Goal: Complete application form

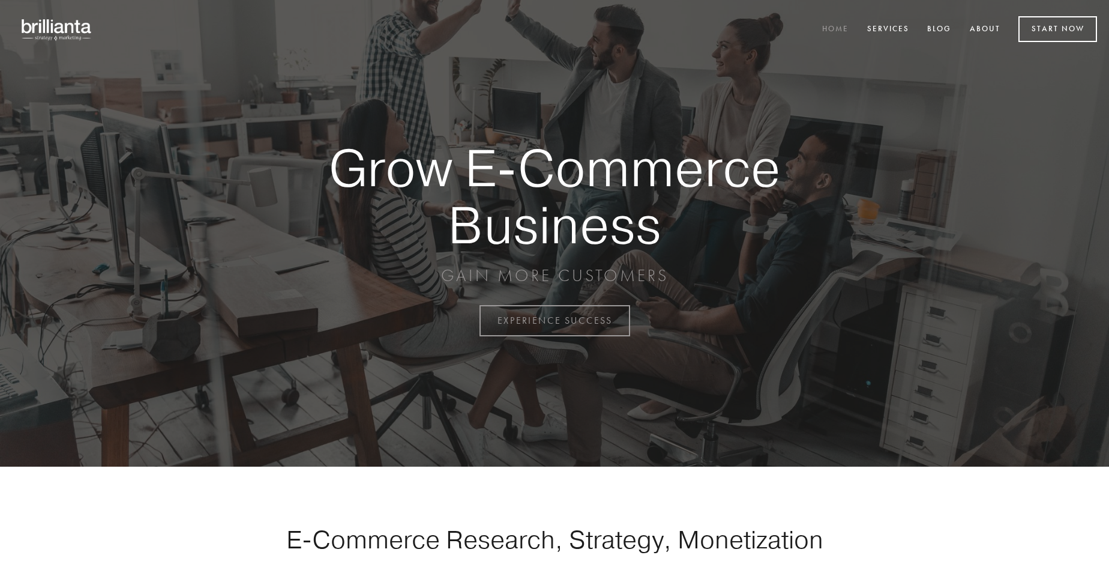
scroll to position [3147, 0]
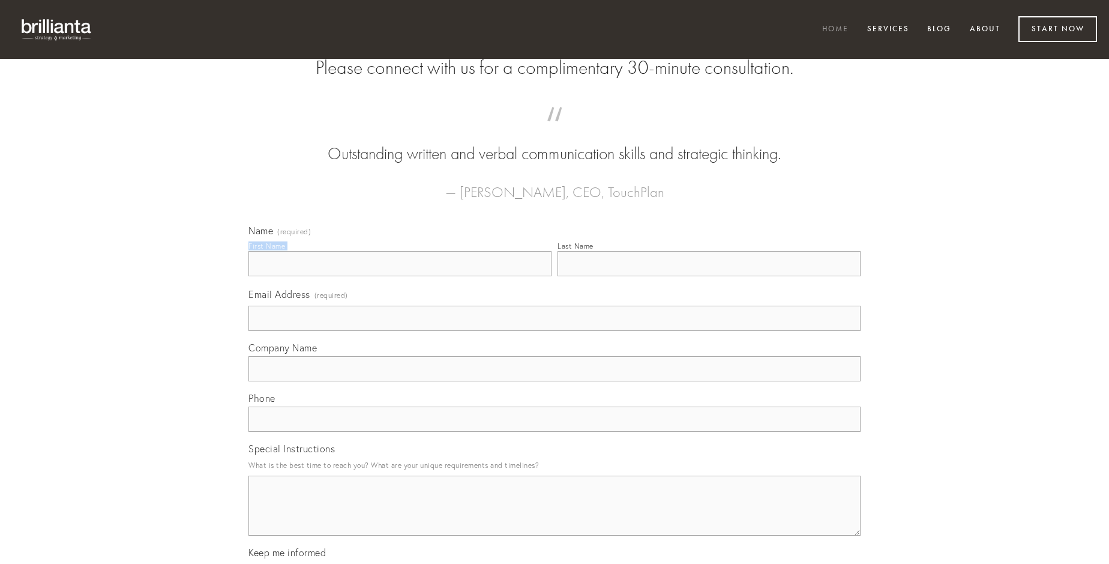
type input "[PERSON_NAME]"
click at [709, 276] on input "Last Name" at bounding box center [709, 263] width 303 height 25
type input "[PERSON_NAME]"
click at [555, 331] on input "Email Address (required)" at bounding box center [555, 318] width 612 height 25
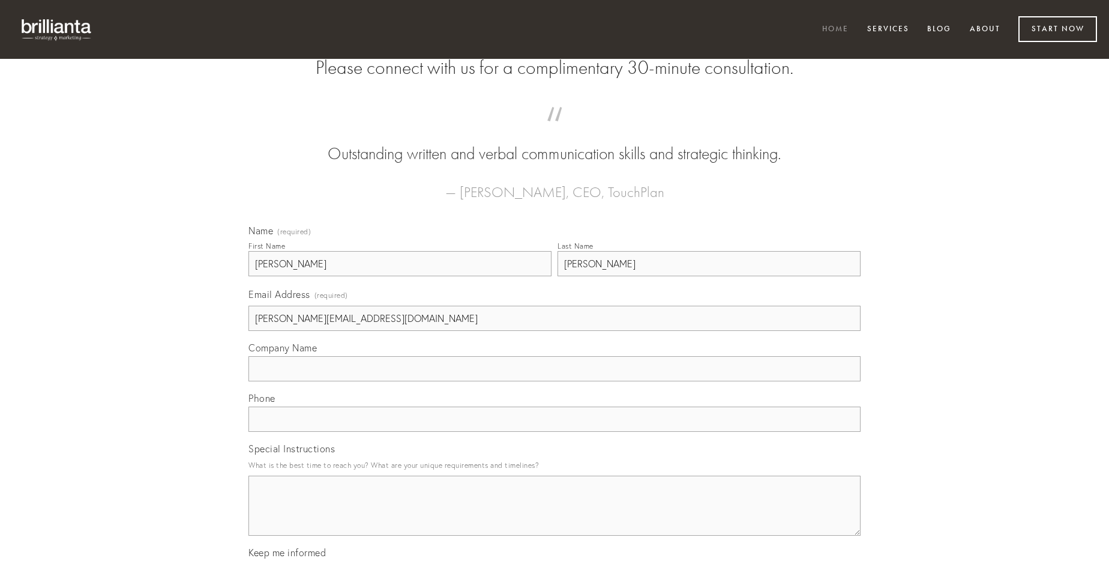
type input "[PERSON_NAME][EMAIL_ADDRESS][DOMAIN_NAME]"
click at [555, 381] on input "Company Name" at bounding box center [555, 368] width 612 height 25
type input "quod"
click at [555, 432] on input "text" at bounding box center [555, 418] width 612 height 25
click at [555, 516] on textarea "Special Instructions" at bounding box center [555, 505] width 612 height 60
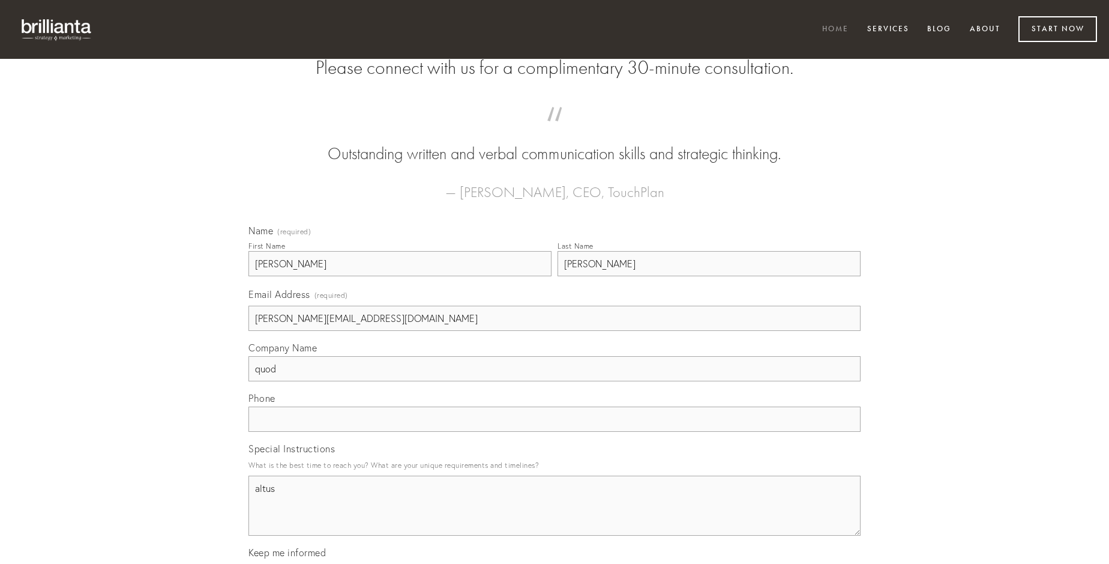
type textarea "altus"
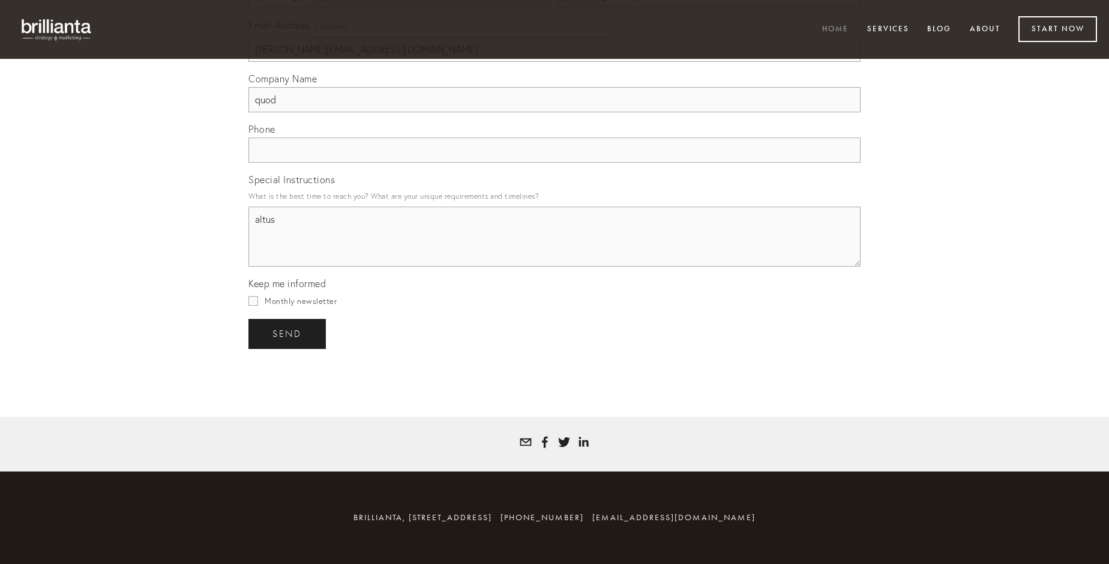
click at [288, 333] on span "send" at bounding box center [287, 333] width 29 height 11
